Goal: Task Accomplishment & Management: Use online tool/utility

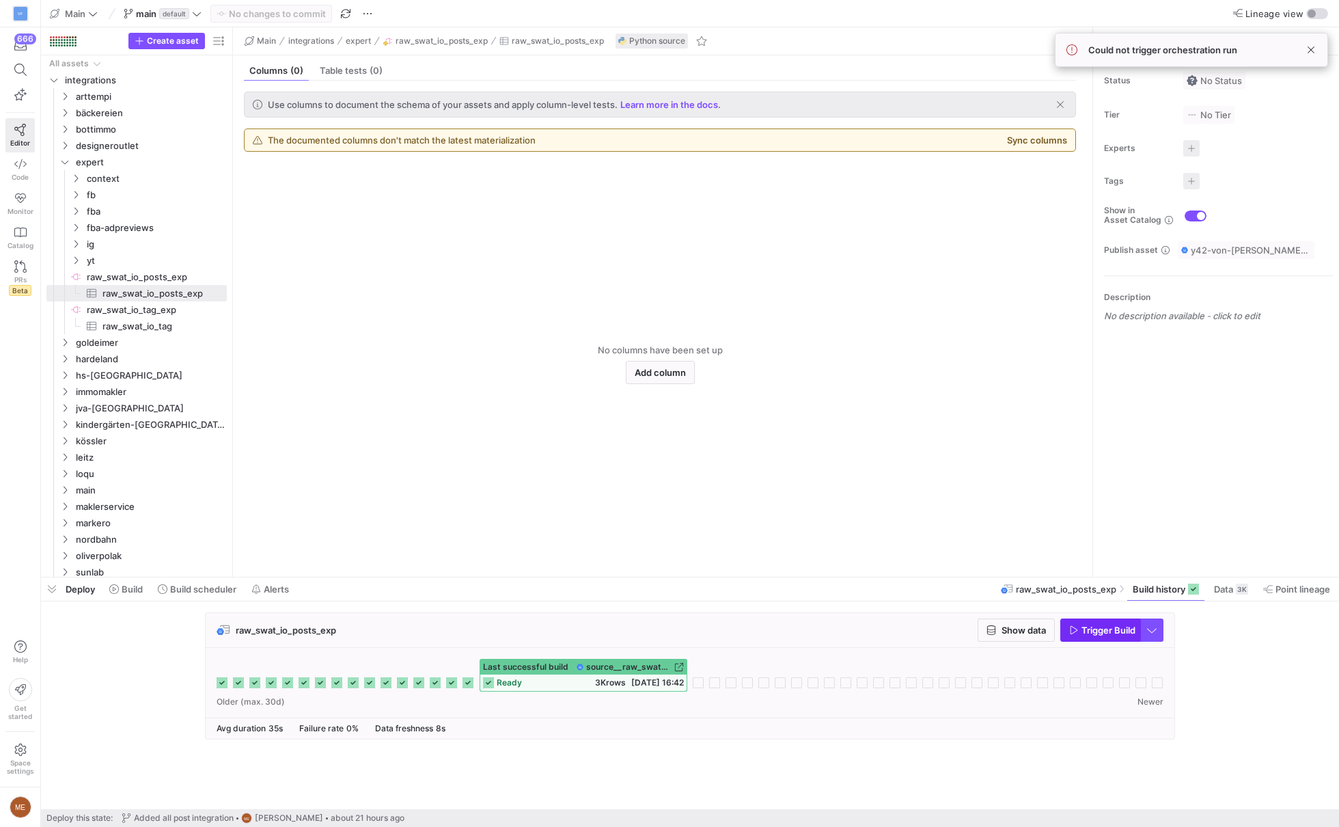
click at [1106, 631] on span "Trigger Build" at bounding box center [1108, 629] width 54 height 11
click at [105, 585] on span at bounding box center [126, 589] width 44 height 22
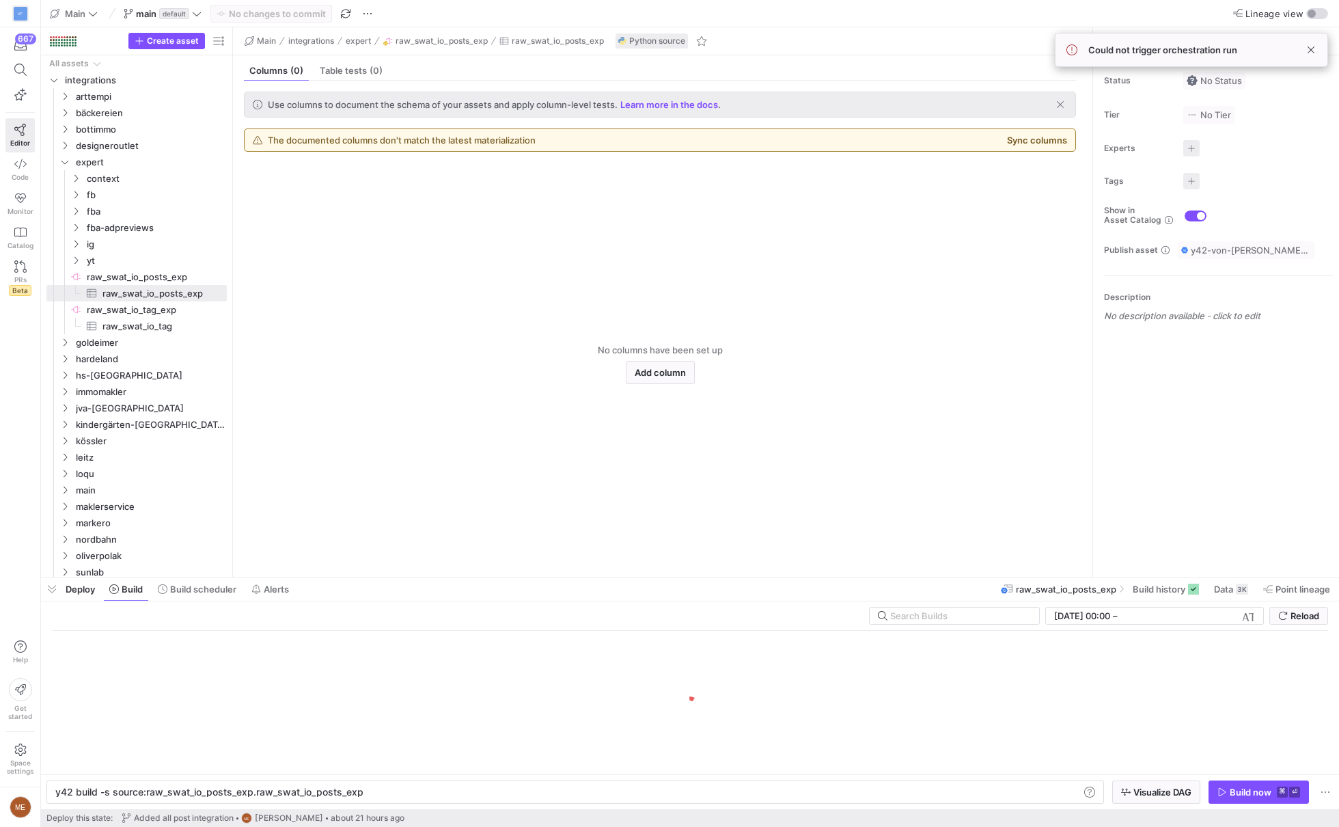
scroll to position [0, 303]
click at [1165, 591] on span "Build history" at bounding box center [1159, 588] width 53 height 11
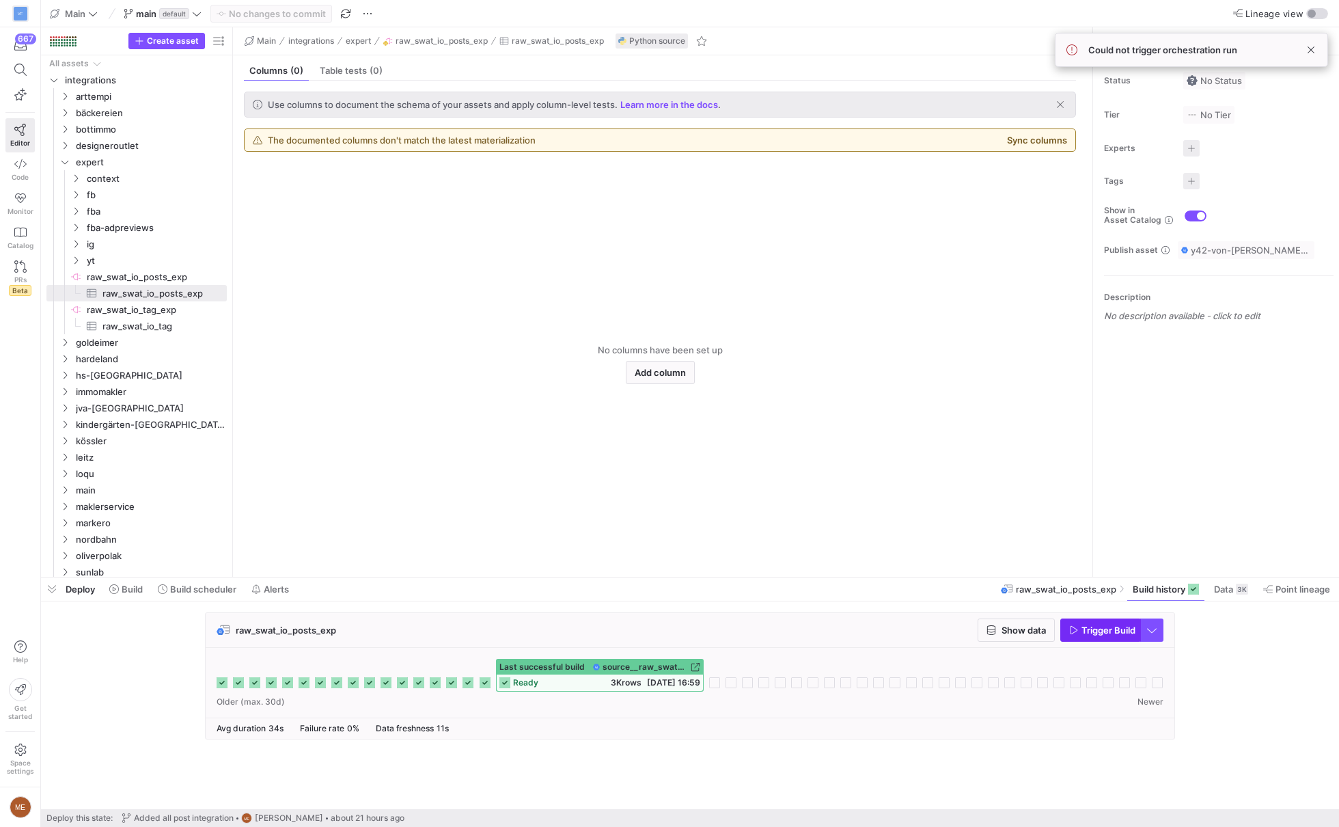
click at [1096, 635] on span "button" at bounding box center [1100, 630] width 79 height 22
click at [1258, 684] on div "raw_swat_io_posts_exp Show data Trigger Build Last successful build source__raw…" at bounding box center [687, 679] width 1293 height 135
